Goal: Obtain resource: Download file/media

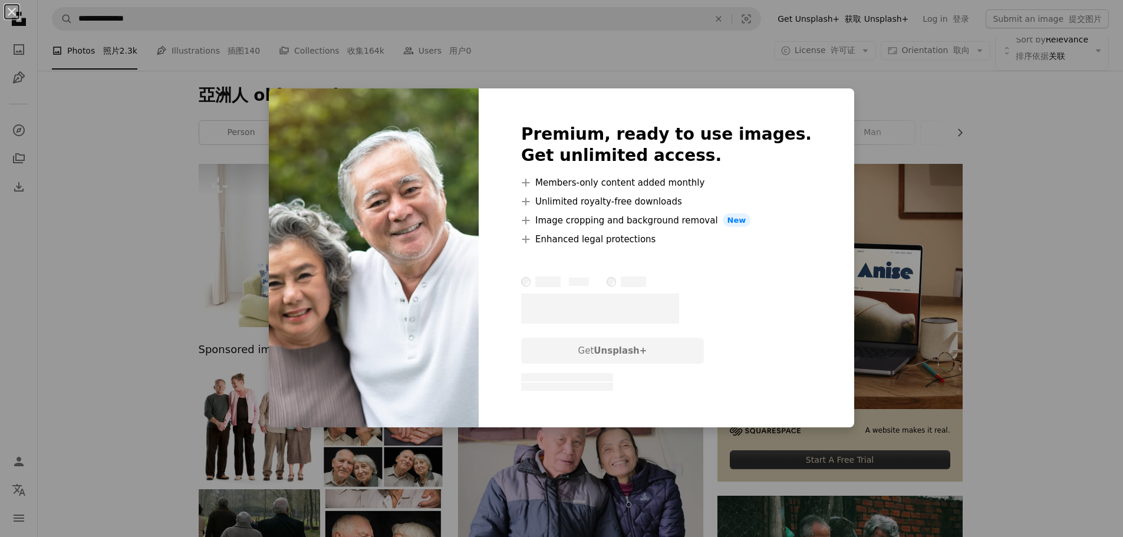
scroll to position [8229, 0]
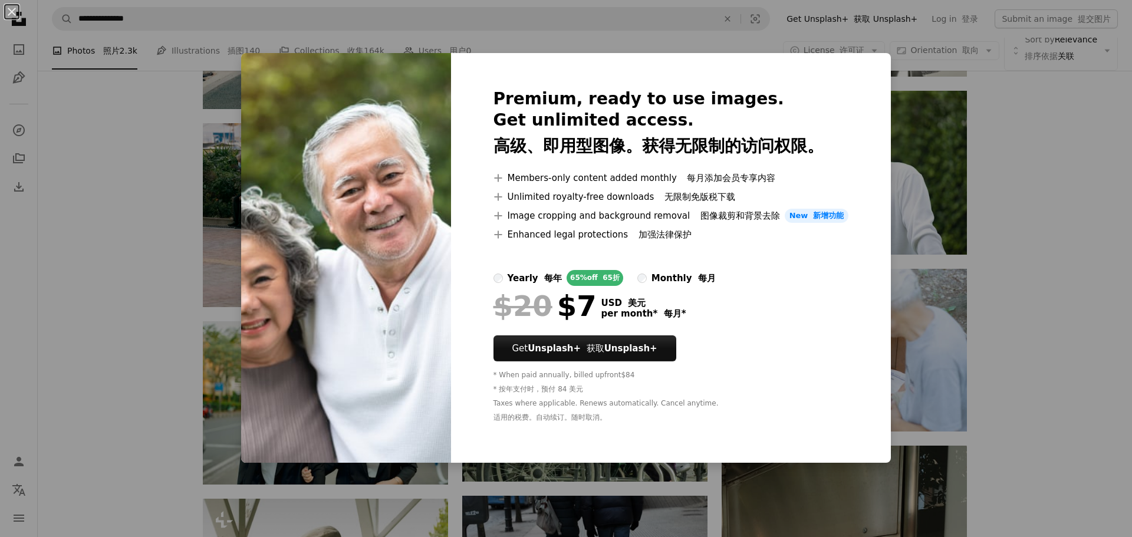
click at [1050, 197] on div "An X shape Premium, ready to use images. Get unlimited access. 高级、即用型图像。获得无限制的访…" at bounding box center [566, 268] width 1132 height 537
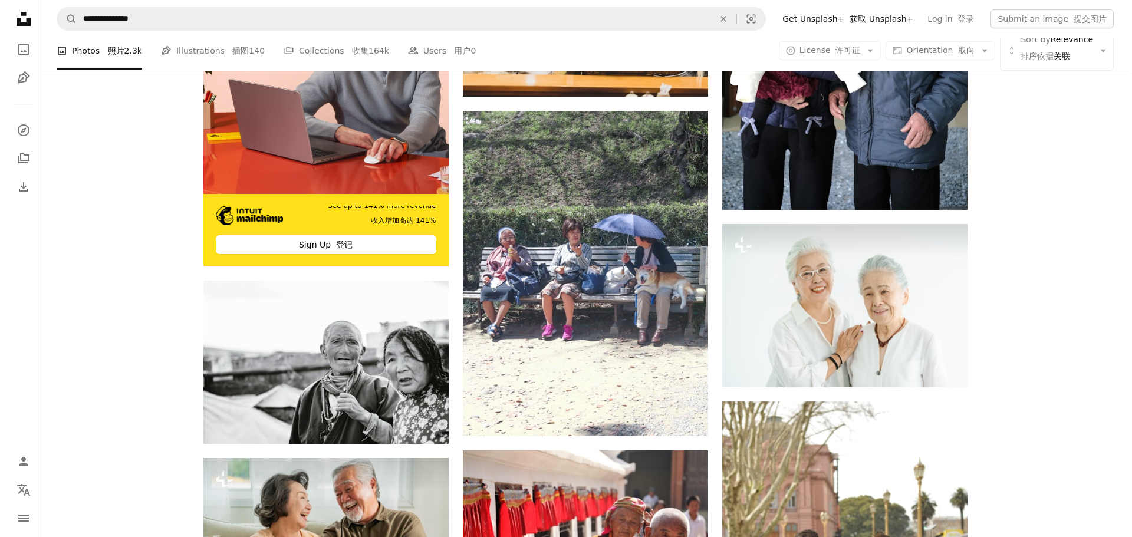
scroll to position [2188, 0]
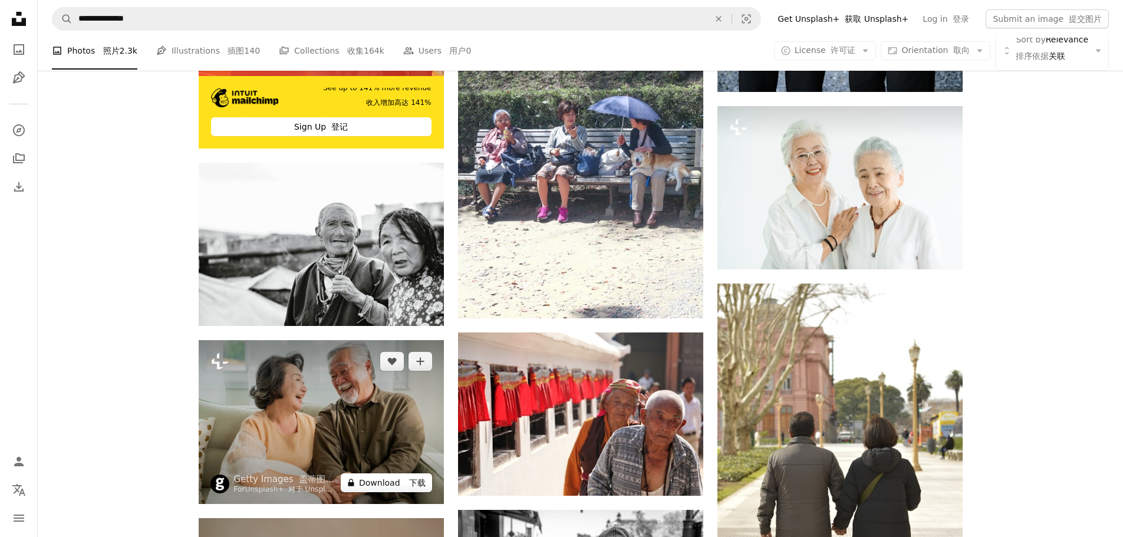
click at [381, 487] on button "A lock Download 下载" at bounding box center [386, 482] width 91 height 19
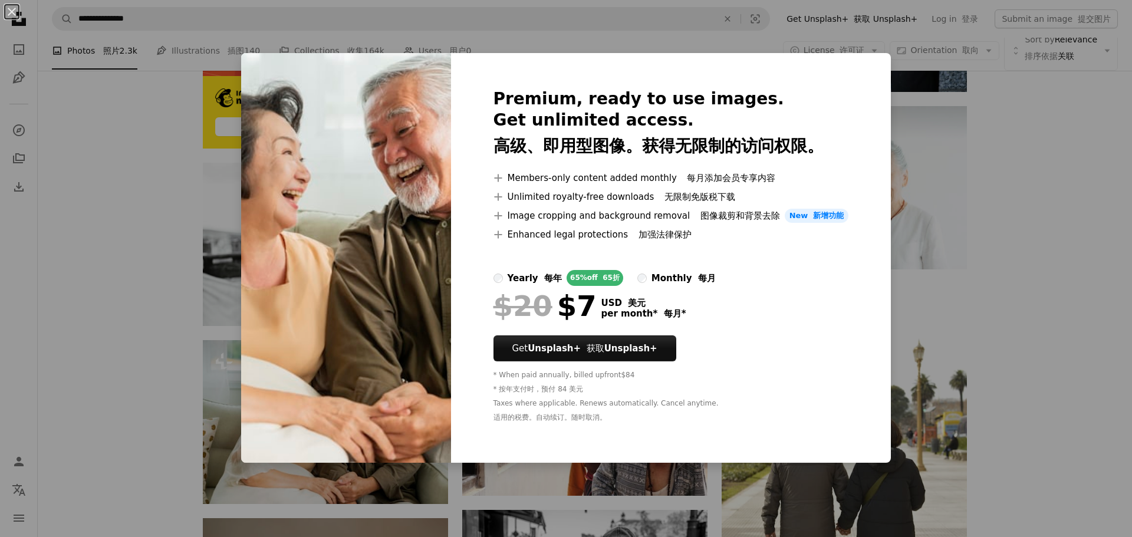
click at [1044, 162] on div "An X shape Premium, ready to use images. Get unlimited access. 高级、即用型图像。获得无限制的访…" at bounding box center [566, 268] width 1132 height 537
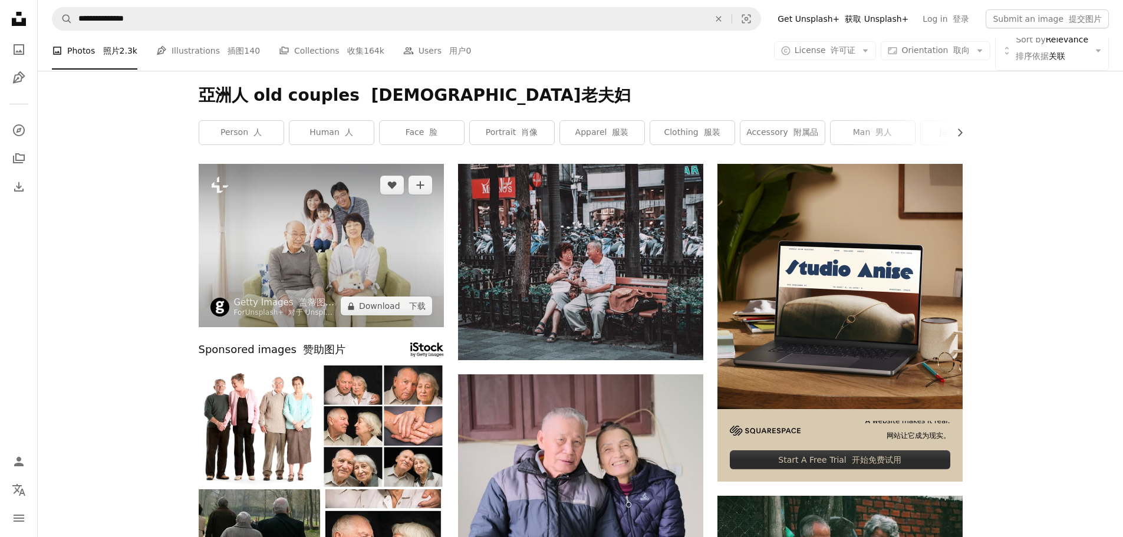
click at [361, 268] on img at bounding box center [321, 245] width 245 height 163
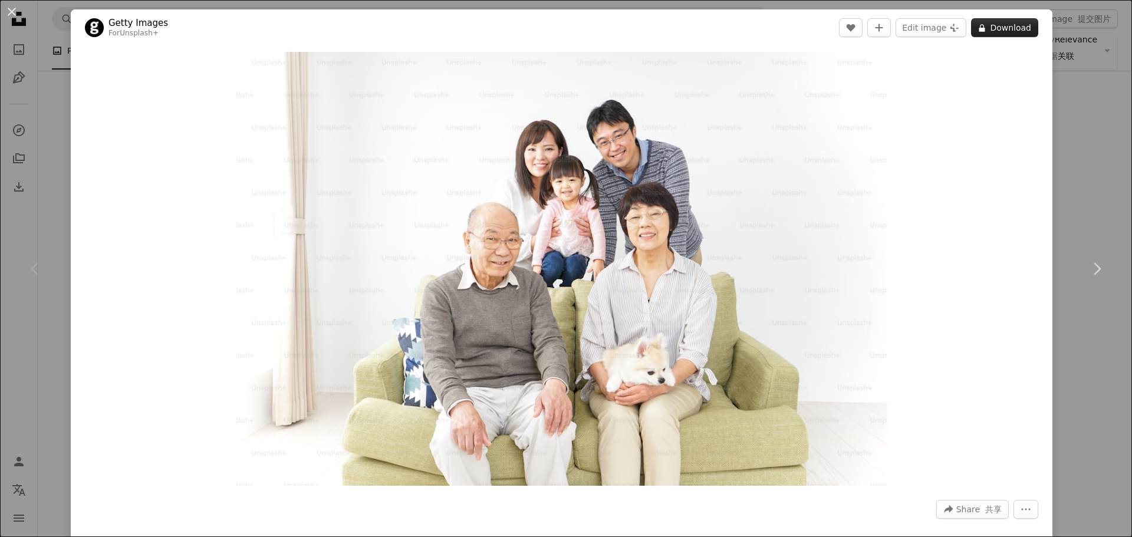
click at [1004, 33] on button "A lock Download" at bounding box center [1004, 27] width 67 height 19
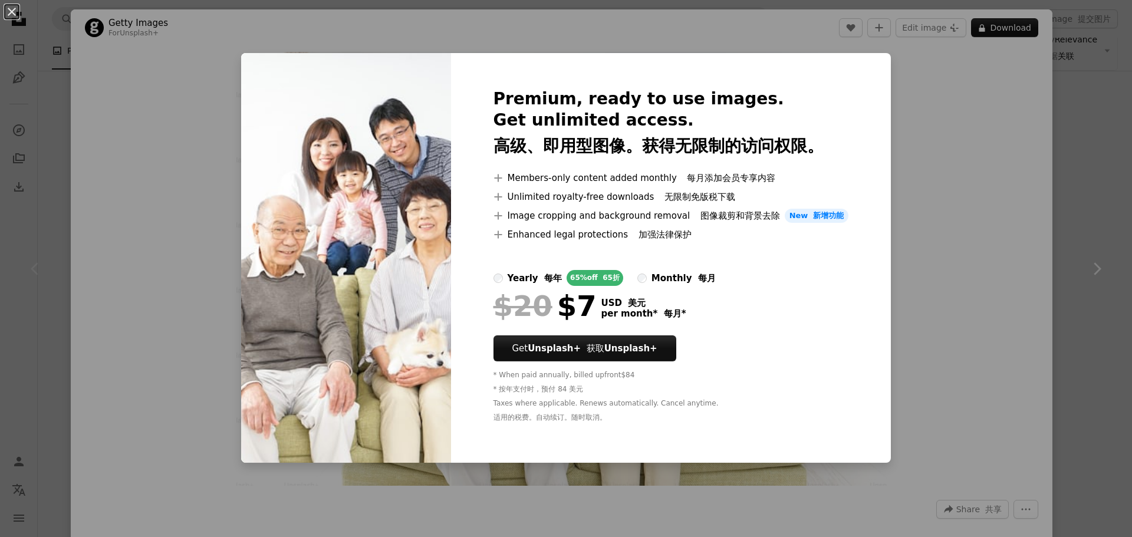
click at [1048, 226] on div "An X shape Premium, ready to use images. Get unlimited access. 高级、即用型图像。获得无限制的访…" at bounding box center [566, 268] width 1132 height 537
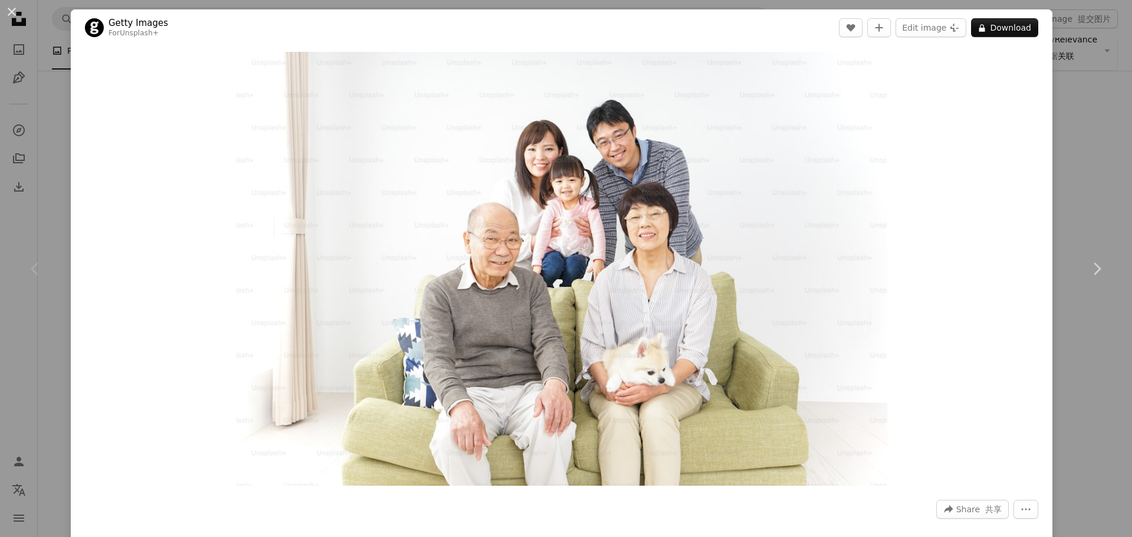
click at [51, 117] on div "An X shape Chevron left Chevron right Getty Images For Unsplash+ A heart A plus…" at bounding box center [566, 268] width 1132 height 537
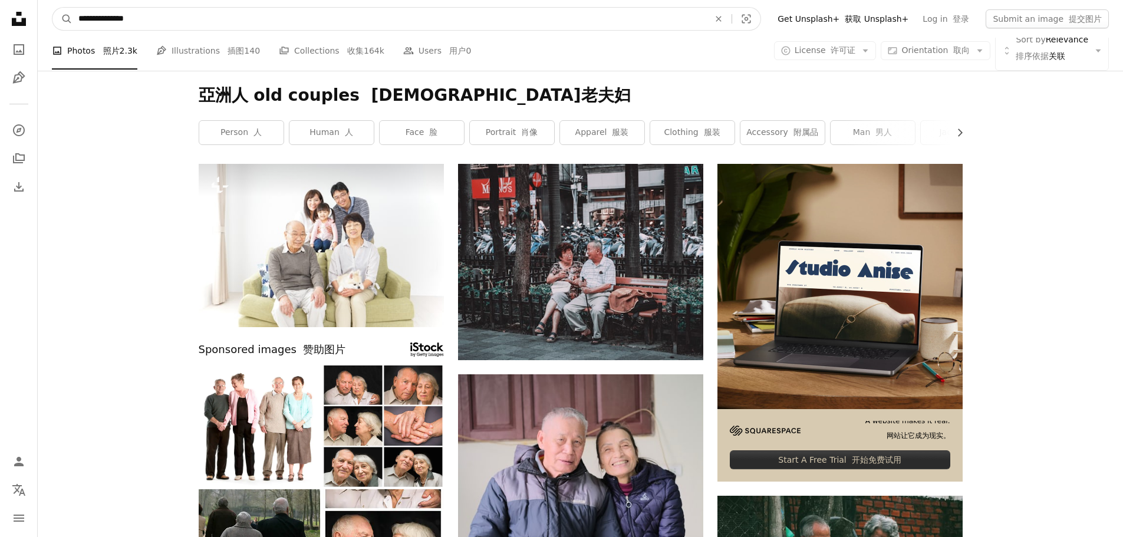
drag, startPoint x: 154, startPoint y: 20, endPoint x: 107, endPoint y: 22, distance: 47.8
click at [107, 22] on input "**********" at bounding box center [388, 19] width 633 height 22
